Goal: Transaction & Acquisition: Purchase product/service

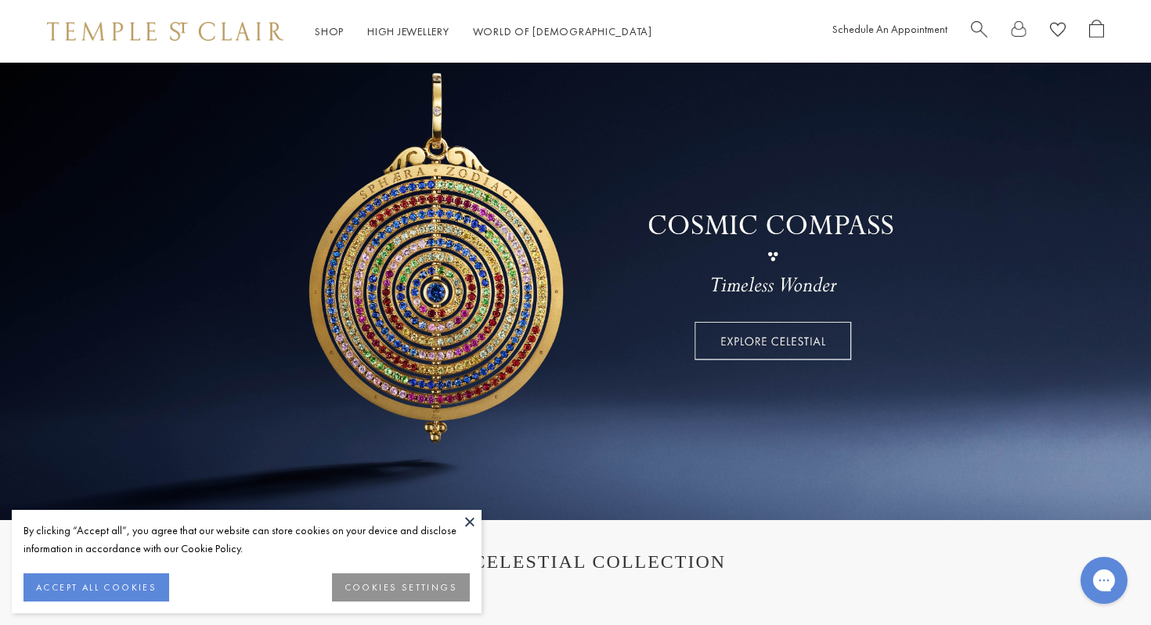
scroll to position [92, 0]
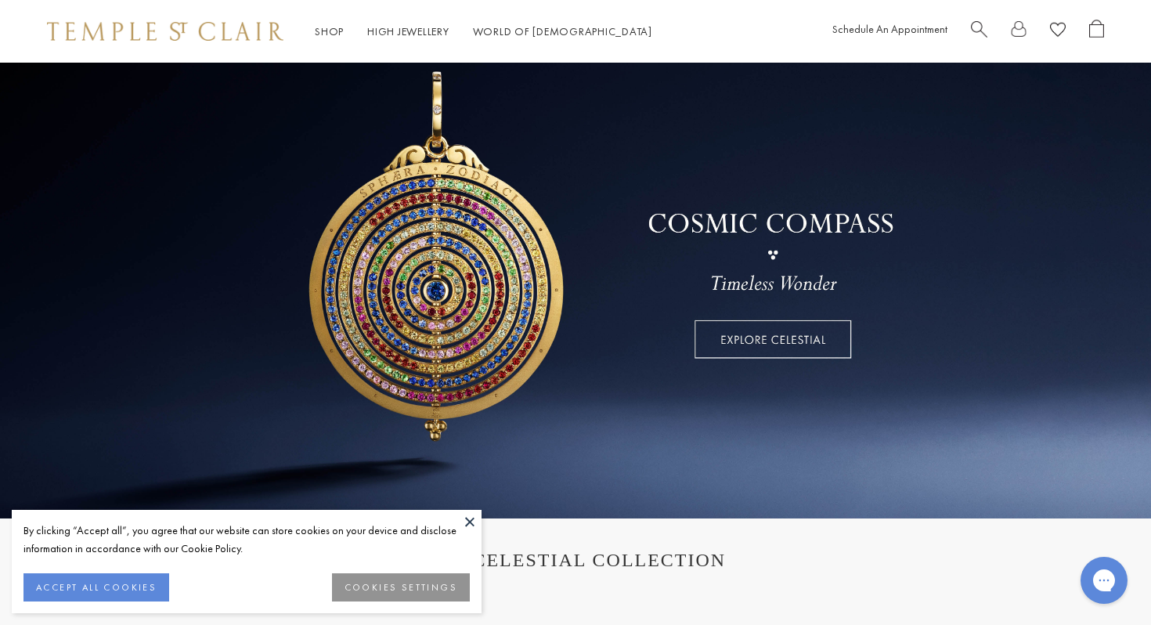
click at [467, 518] on button at bounding box center [469, 521] width 23 height 23
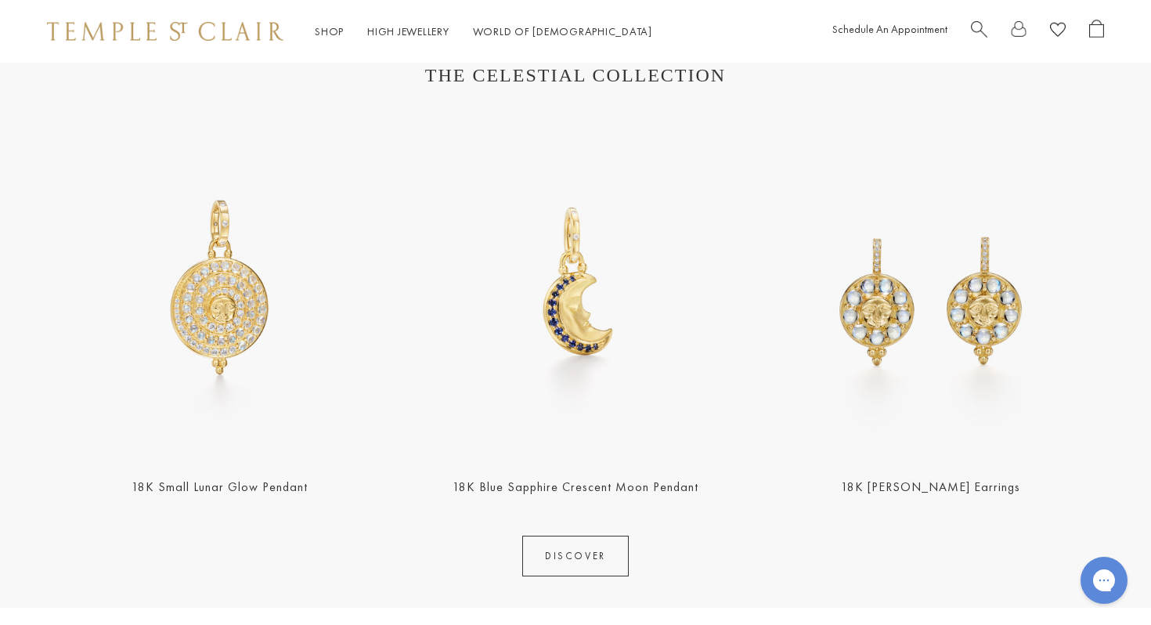
scroll to position [578, 0]
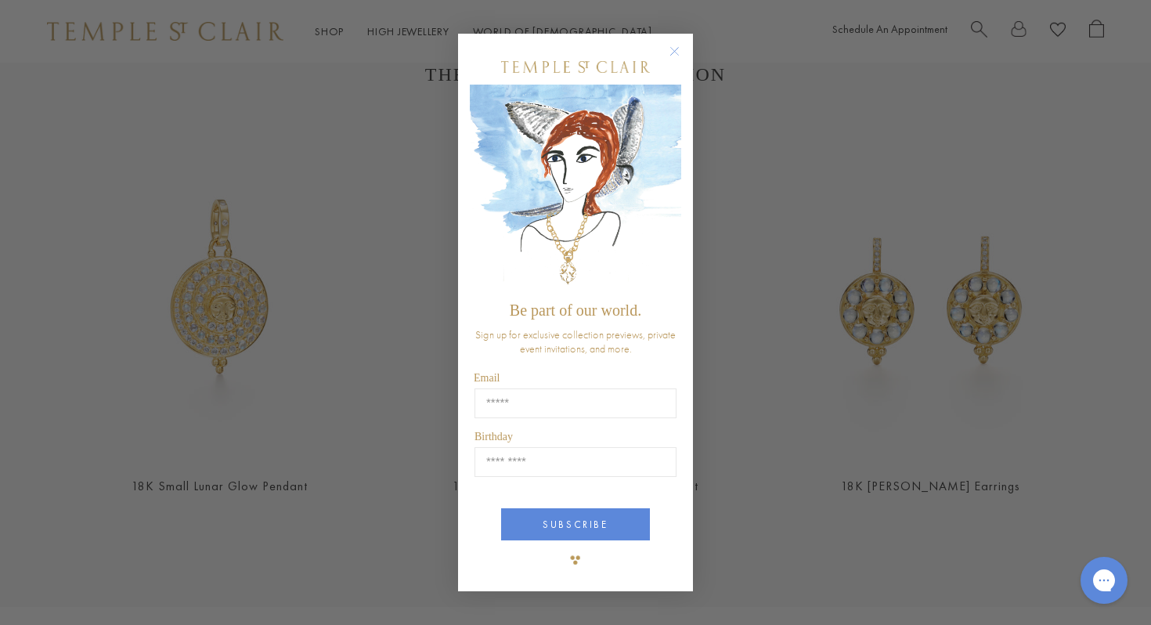
click at [669, 55] on circle "Close dialog" at bounding box center [674, 51] width 19 height 19
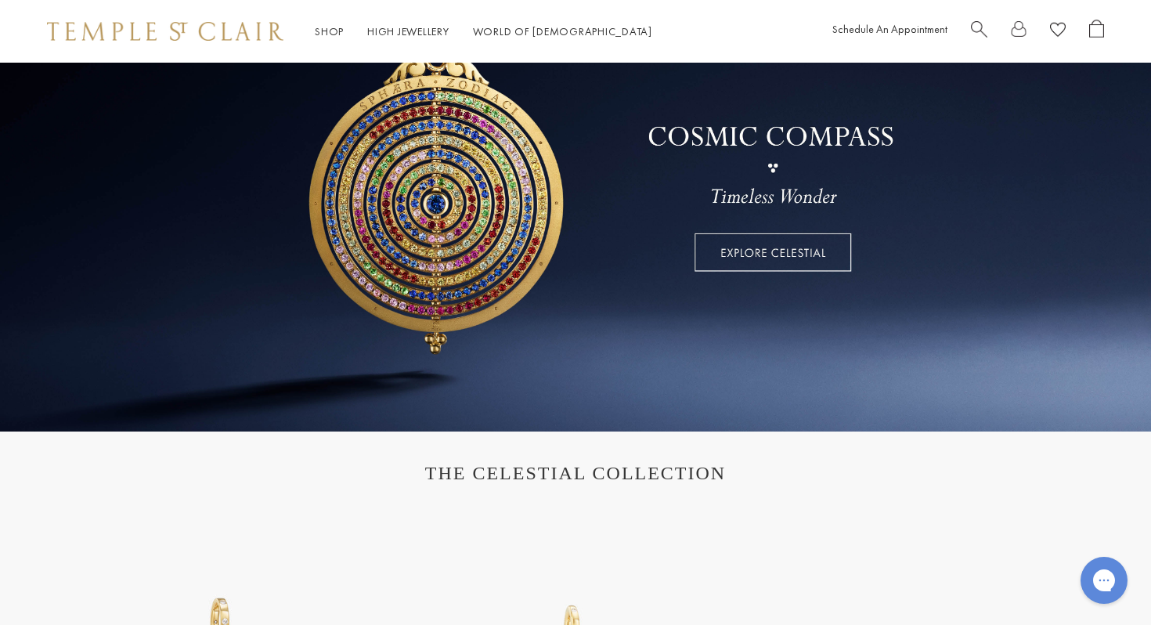
scroll to position [0, 0]
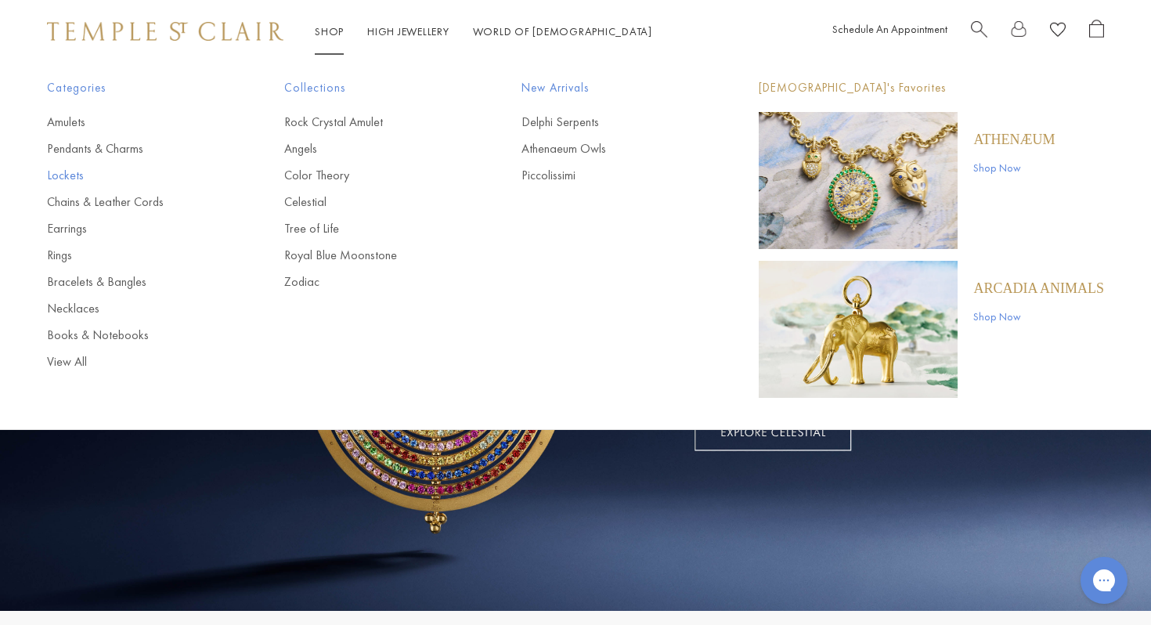
click at [63, 175] on link "Lockets" at bounding box center [134, 175] width 175 height 17
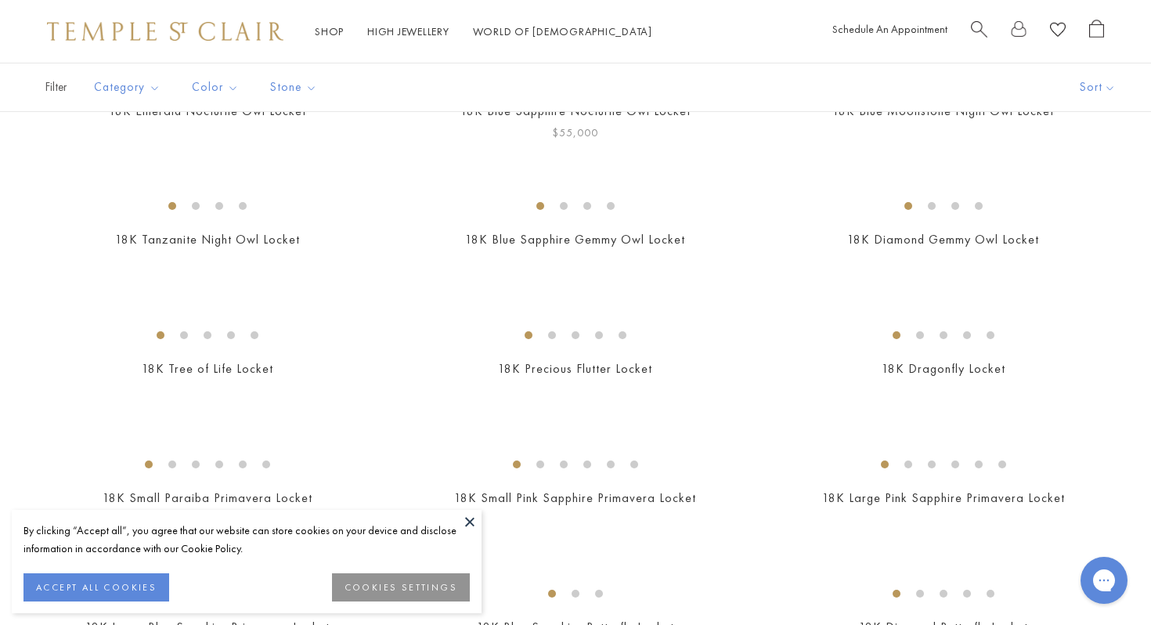
scroll to position [200, 0]
click at [977, 23] on span "Search" at bounding box center [979, 28] width 16 height 16
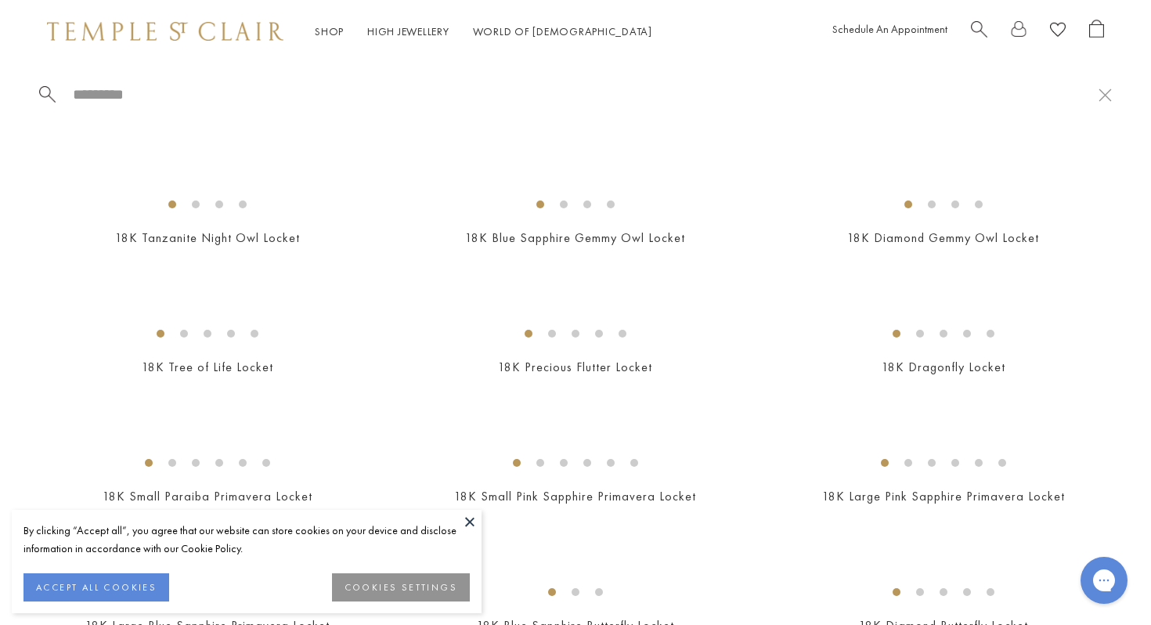
click at [975, 27] on span "Search" at bounding box center [979, 28] width 16 height 16
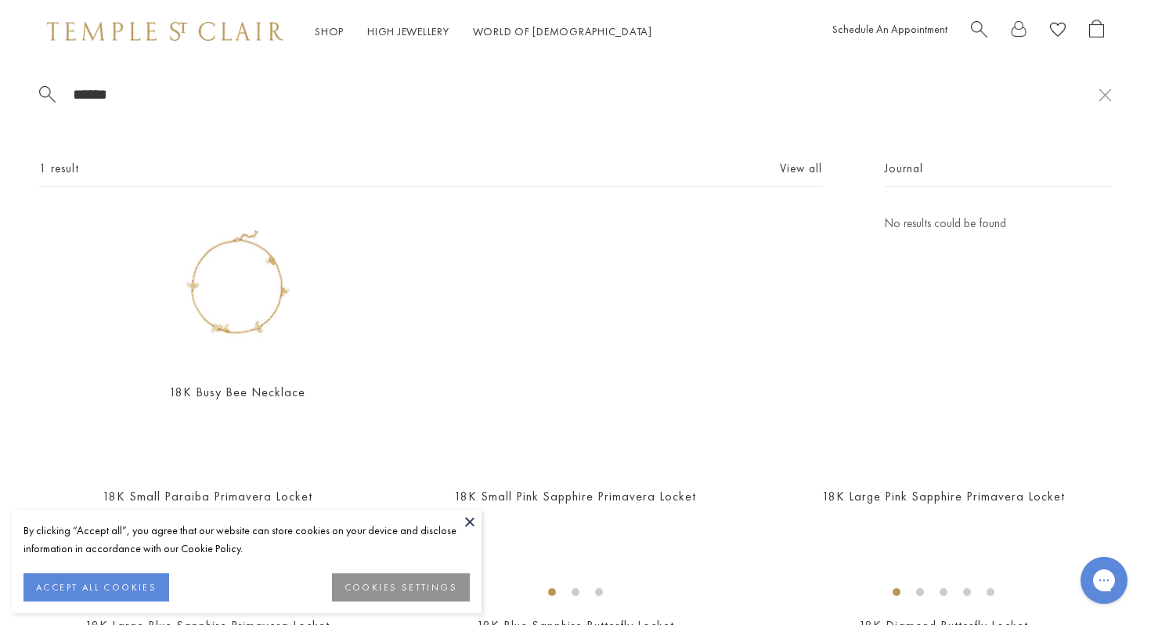
type input "******"
